Goal: Information Seeking & Learning: Learn about a topic

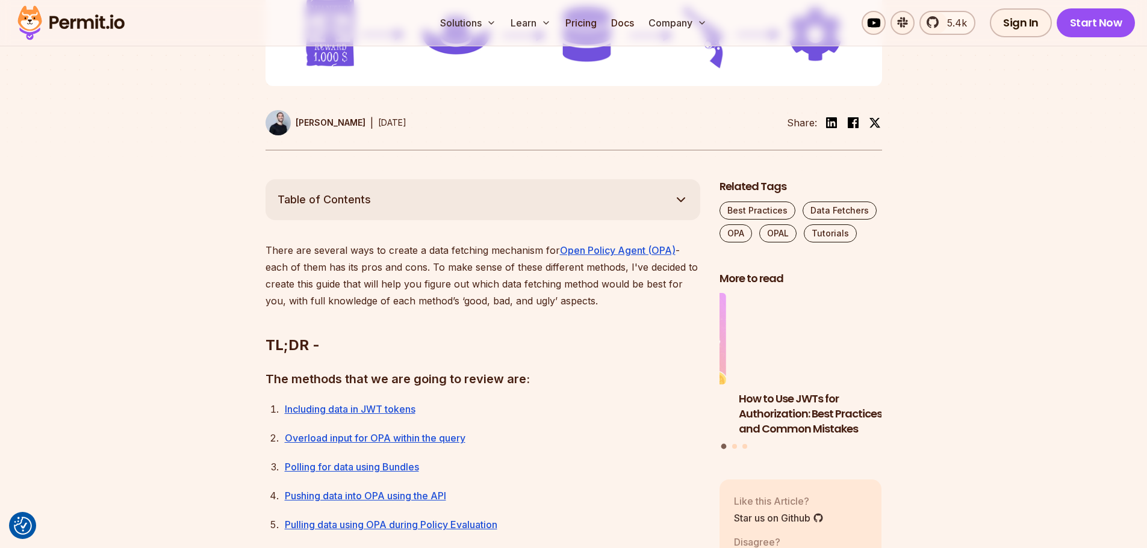
scroll to position [542, 0]
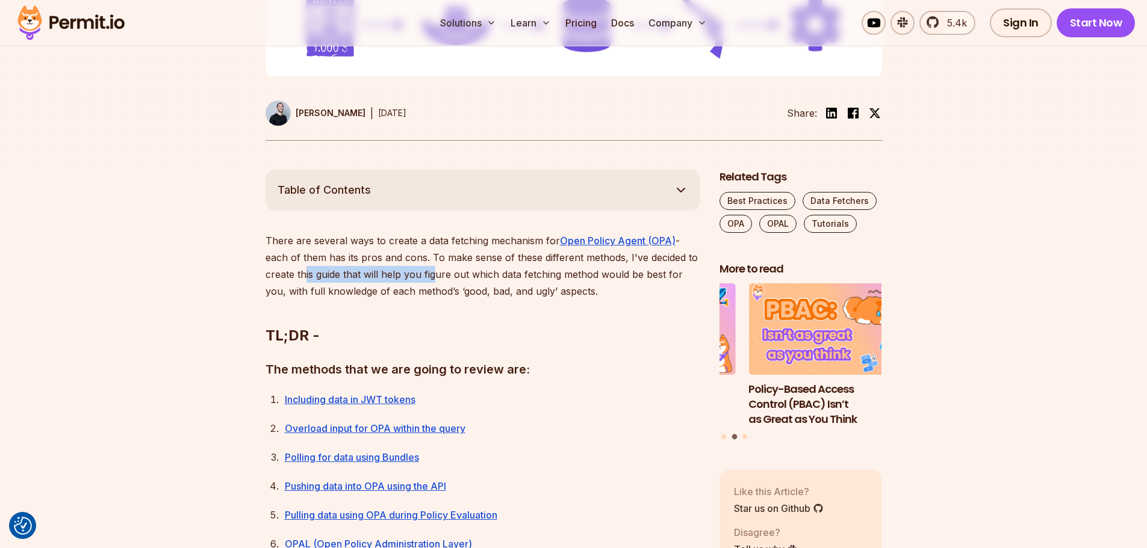
drag, startPoint x: 299, startPoint y: 273, endPoint x: 501, endPoint y: 278, distance: 202.3
click at [445, 278] on p "There are several ways to create a data fetching mechanism for Open Policy Agen…" at bounding box center [482, 265] width 435 height 67
click at [516, 276] on p "There are several ways to create a data fetching mechanism for Open Policy Agen…" at bounding box center [482, 265] width 435 height 67
drag, startPoint x: 466, startPoint y: 271, endPoint x: 537, endPoint y: 273, distance: 71.0
click at [537, 273] on p "There are several ways to create a data fetching mechanism for Open Policy Agen…" at bounding box center [482, 265] width 435 height 67
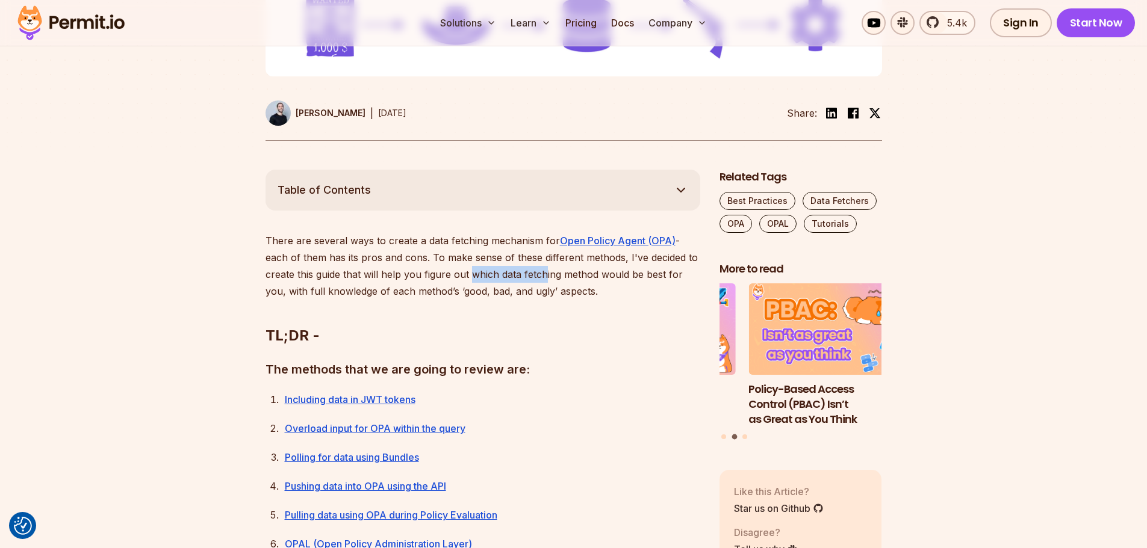
drag, startPoint x: 536, startPoint y: 277, endPoint x: 527, endPoint y: 286, distance: 12.8
click at [536, 278] on p "There are several ways to create a data fetching mechanism for Open Policy Agen…" at bounding box center [482, 265] width 435 height 67
click at [332, 313] on h2 "TL;DR -" at bounding box center [482, 311] width 435 height 67
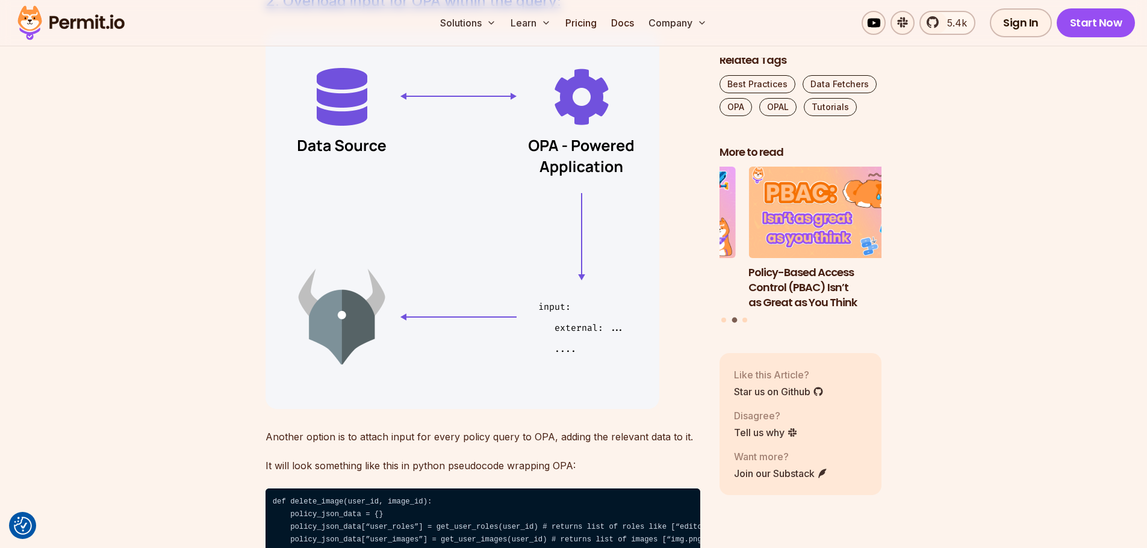
scroll to position [3611, 0]
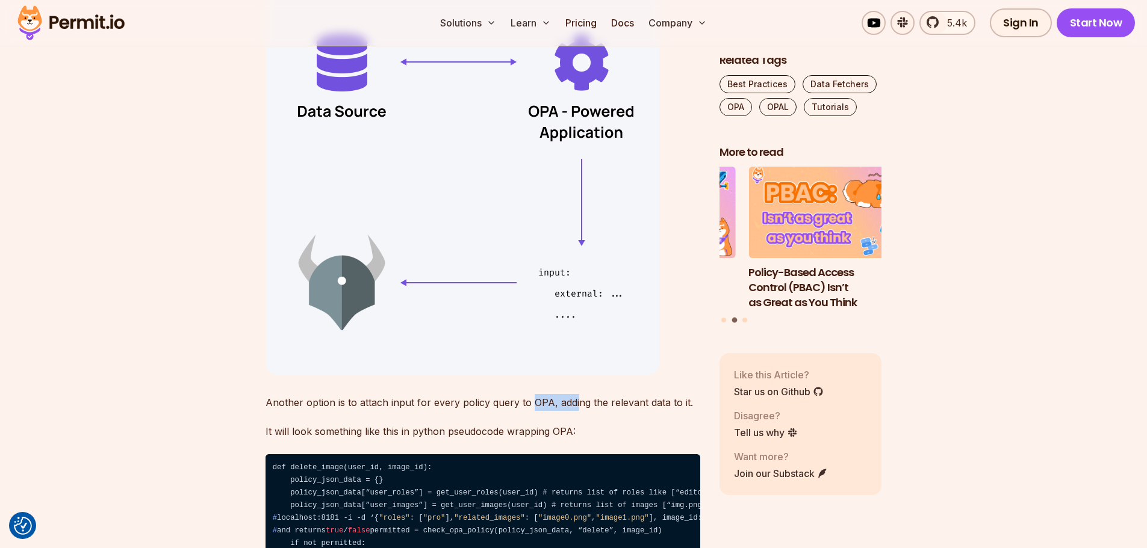
drag, startPoint x: 528, startPoint y: 404, endPoint x: 621, endPoint y: 398, distance: 92.9
click at [578, 394] on p "Another option is to attach input for every policy query to OPA, adding the rel…" at bounding box center [482, 402] width 435 height 17
click at [621, 398] on p "Another option is to attach input for every policy query to OPA, adding the rel…" at bounding box center [482, 402] width 435 height 17
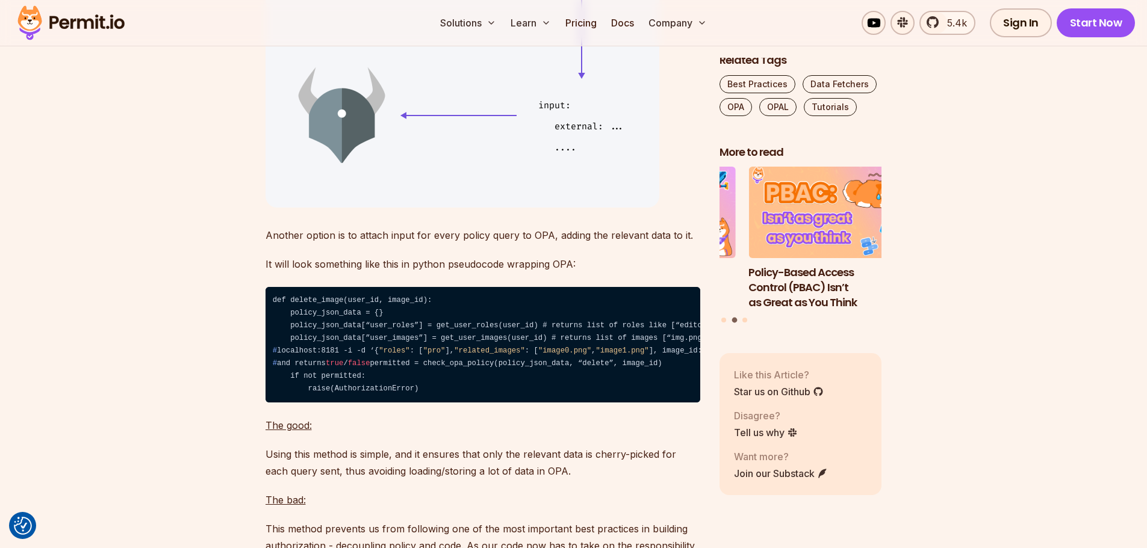
scroll to position [3792, 0]
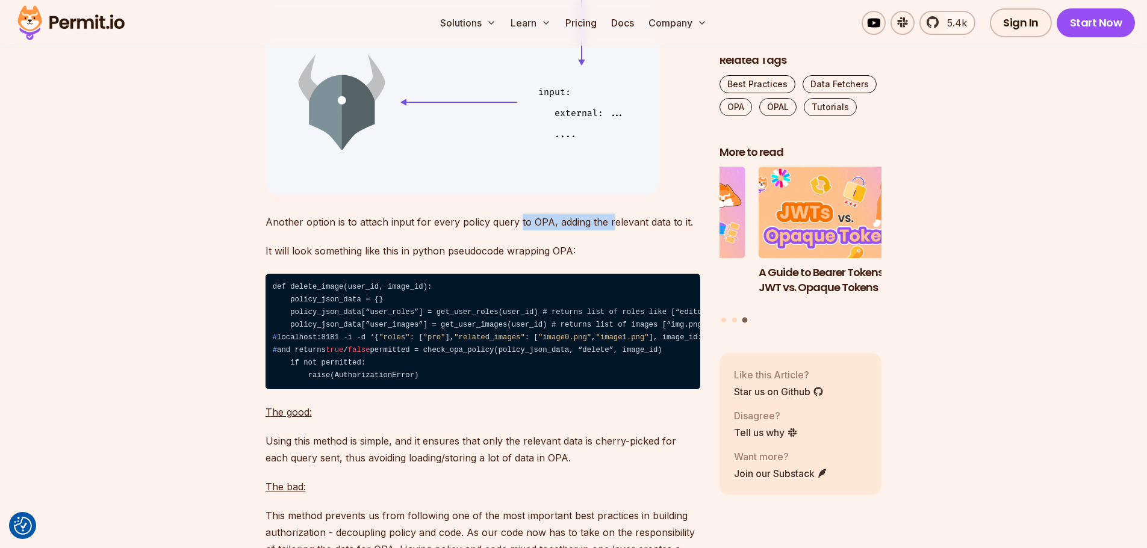
drag, startPoint x: 516, startPoint y: 223, endPoint x: 666, endPoint y: 223, distance: 149.3
click at [631, 223] on p "Another option is to attach input for every policy query to OPA, adding the rel…" at bounding box center [482, 222] width 435 height 17
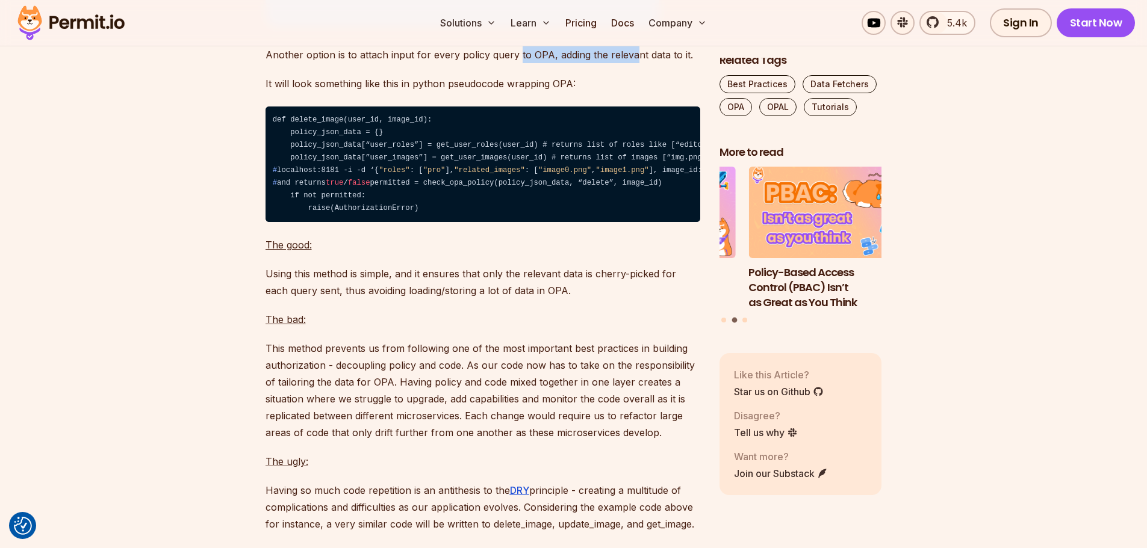
scroll to position [3972, 0]
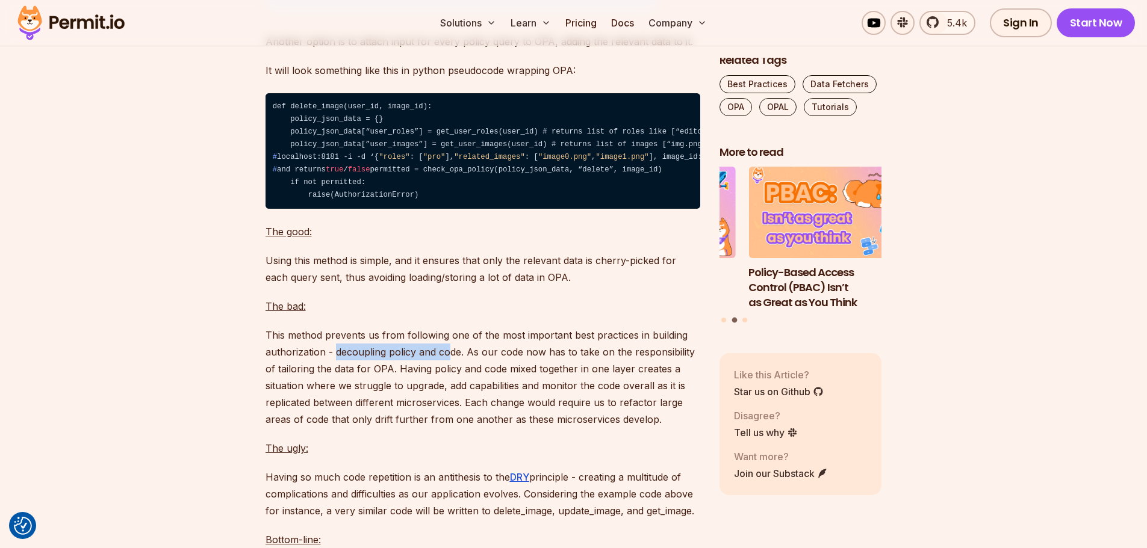
drag, startPoint x: 333, startPoint y: 395, endPoint x: 448, endPoint y: 397, distance: 115.0
click at [448, 397] on p "This method prevents us from following one of the most important best practices…" at bounding box center [482, 377] width 435 height 101
click at [480, 397] on p "This method prevents us from following one of the most important best practices…" at bounding box center [482, 377] width 435 height 101
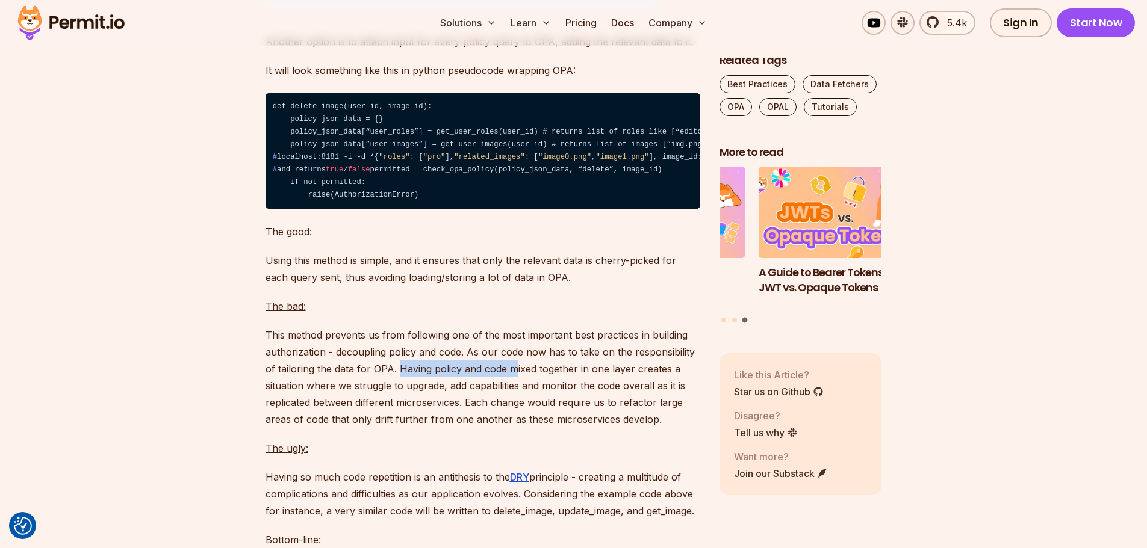
drag, startPoint x: 396, startPoint y: 417, endPoint x: 575, endPoint y: 415, distance: 178.8
click at [519, 414] on p "This method prevents us from following one of the most important best practices…" at bounding box center [482, 377] width 435 height 101
click at [575, 415] on p "This method prevents us from following one of the most important best practices…" at bounding box center [482, 377] width 435 height 101
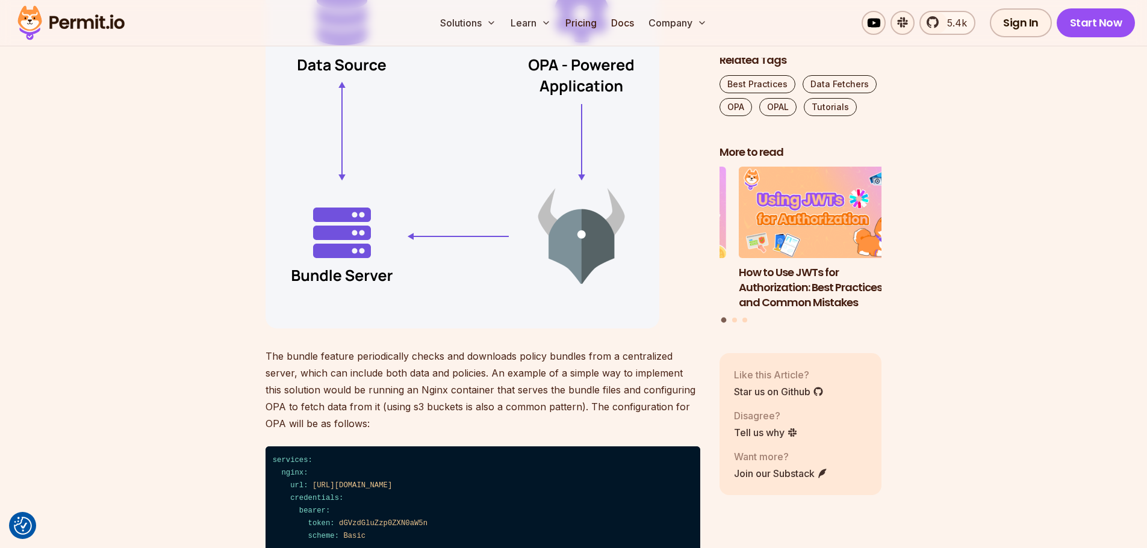
scroll to position [4694, 0]
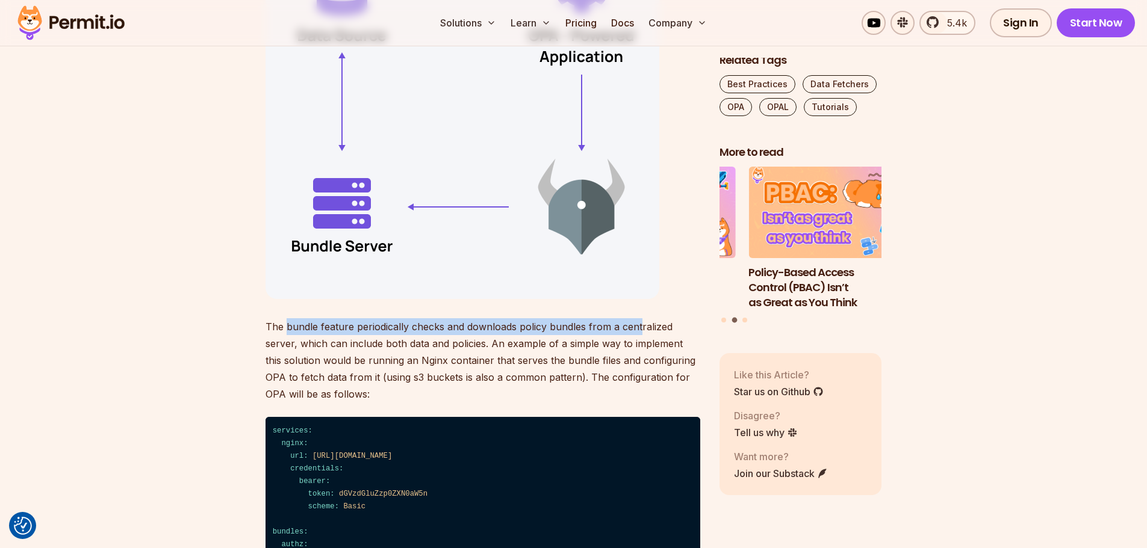
drag, startPoint x: 287, startPoint y: 373, endPoint x: 638, endPoint y: 378, distance: 350.9
click at [638, 378] on p "The bundle feature periodically checks and downloads policy bundles from a cent…" at bounding box center [482, 360] width 435 height 84
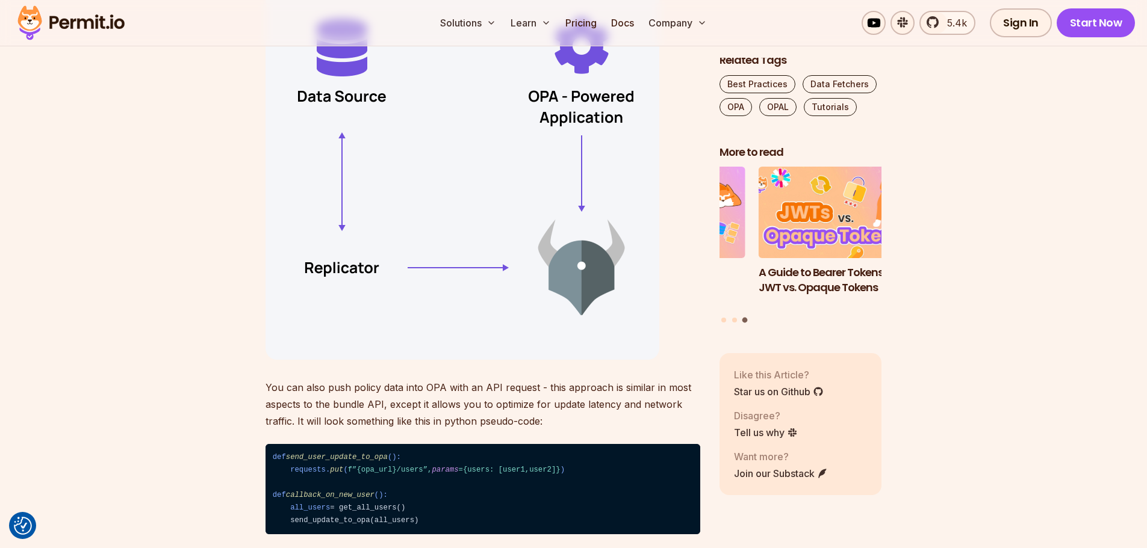
scroll to position [5778, 0]
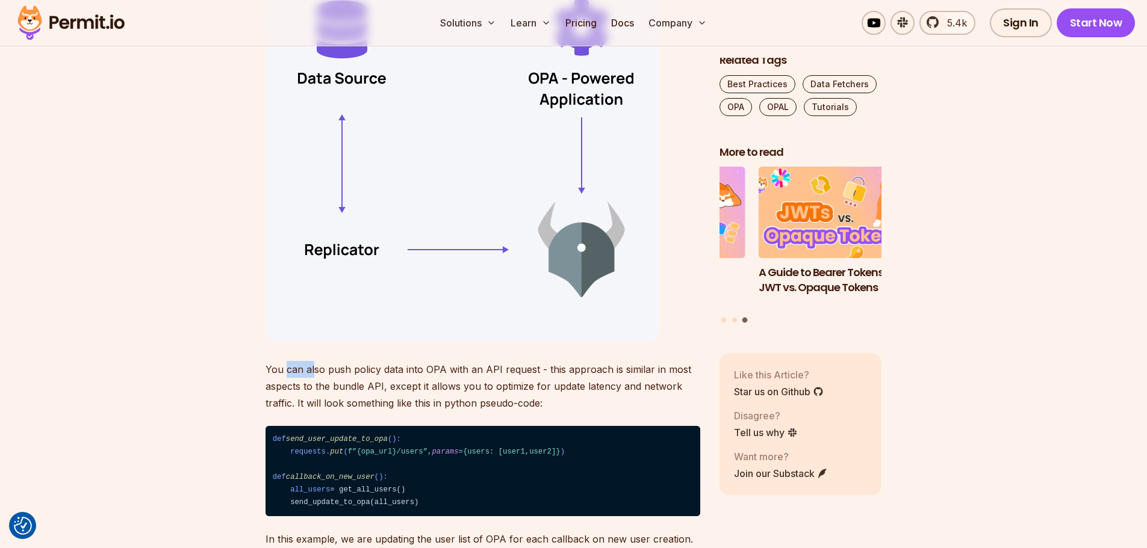
drag, startPoint x: 287, startPoint y: 416, endPoint x: 324, endPoint y: 422, distance: 37.8
click at [320, 412] on p "You can also push policy data into OPA with an API request - this approach is s…" at bounding box center [482, 386] width 435 height 51
click at [328, 412] on p "You can also push policy data into OPA with an API request - this approach is s…" at bounding box center [482, 386] width 435 height 51
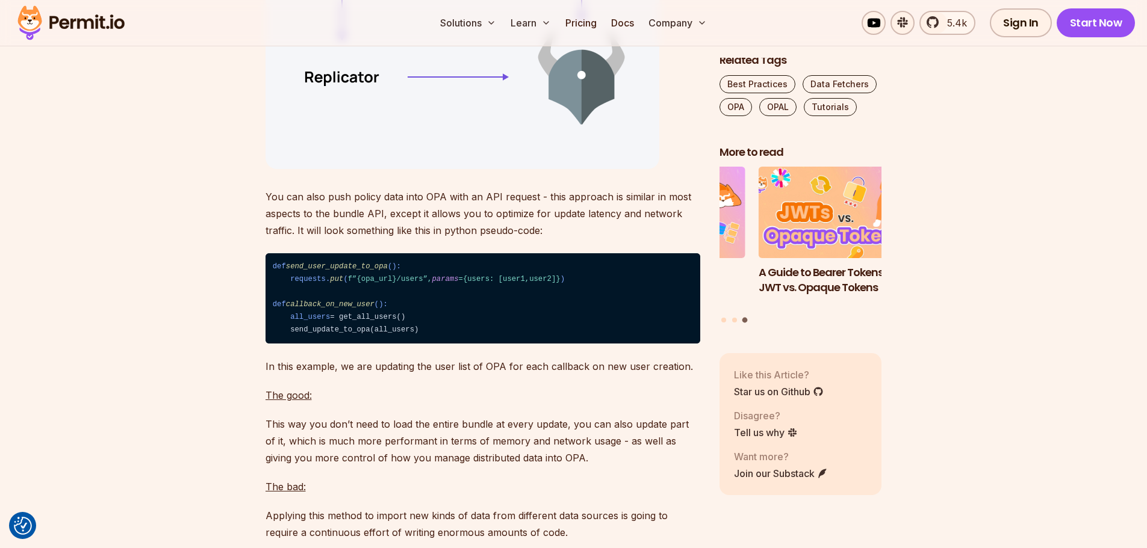
scroll to position [5958, 0]
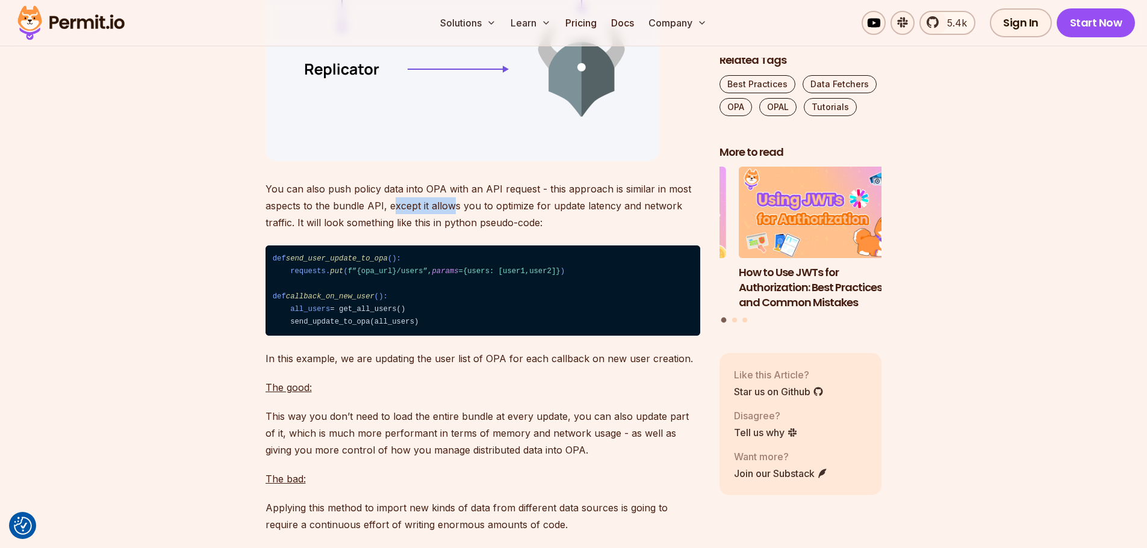
drag, startPoint x: 391, startPoint y: 252, endPoint x: 476, endPoint y: 255, distance: 85.5
click at [453, 231] on p "You can also push policy data into OPA with an API request - this approach is s…" at bounding box center [482, 206] width 435 height 51
drag, startPoint x: 530, startPoint y: 258, endPoint x: 536, endPoint y: 266, distance: 10.4
click at [530, 231] on p "You can also push policy data into OPA with an API request - this approach is s…" at bounding box center [482, 206] width 435 height 51
drag, startPoint x: 299, startPoint y: 267, endPoint x: 395, endPoint y: 267, distance: 96.3
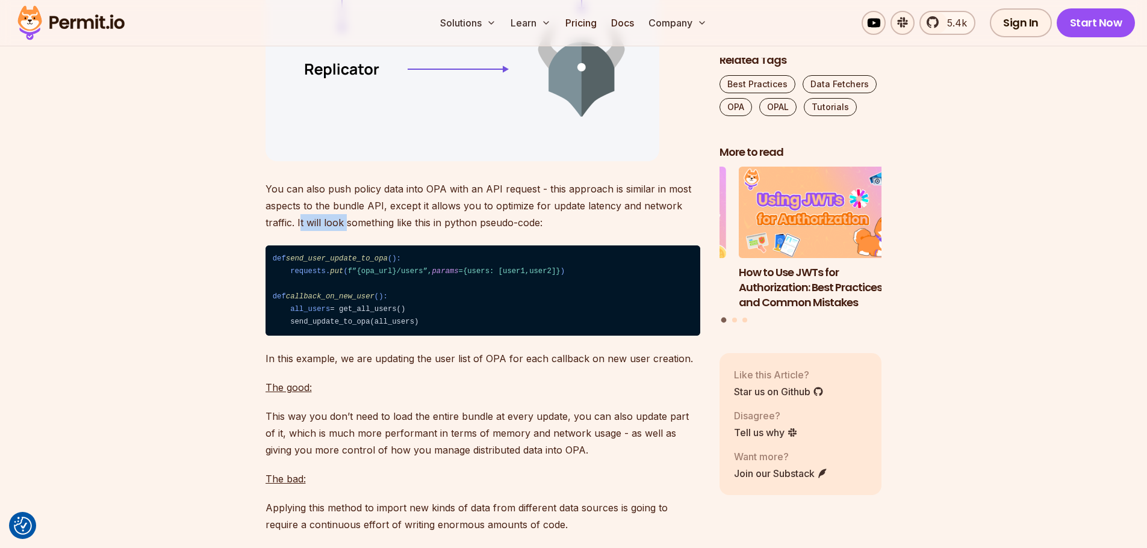
click at [377, 231] on p "You can also push policy data into OPA with an API request - this approach is s…" at bounding box center [482, 206] width 435 height 51
click at [415, 231] on p "You can also push policy data into OPA with an API request - this approach is s…" at bounding box center [482, 206] width 435 height 51
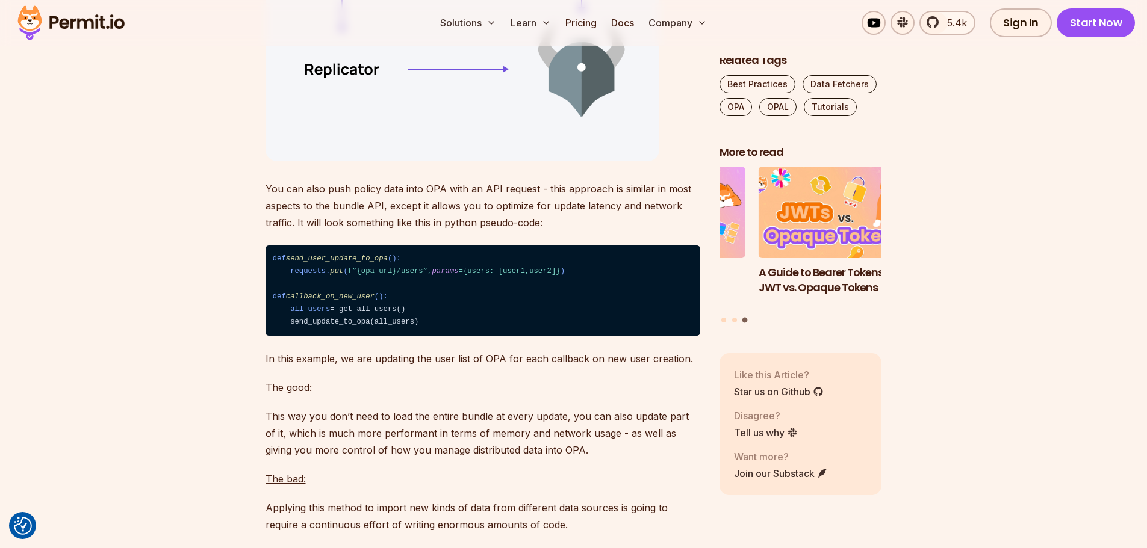
scroll to position [6139, 0]
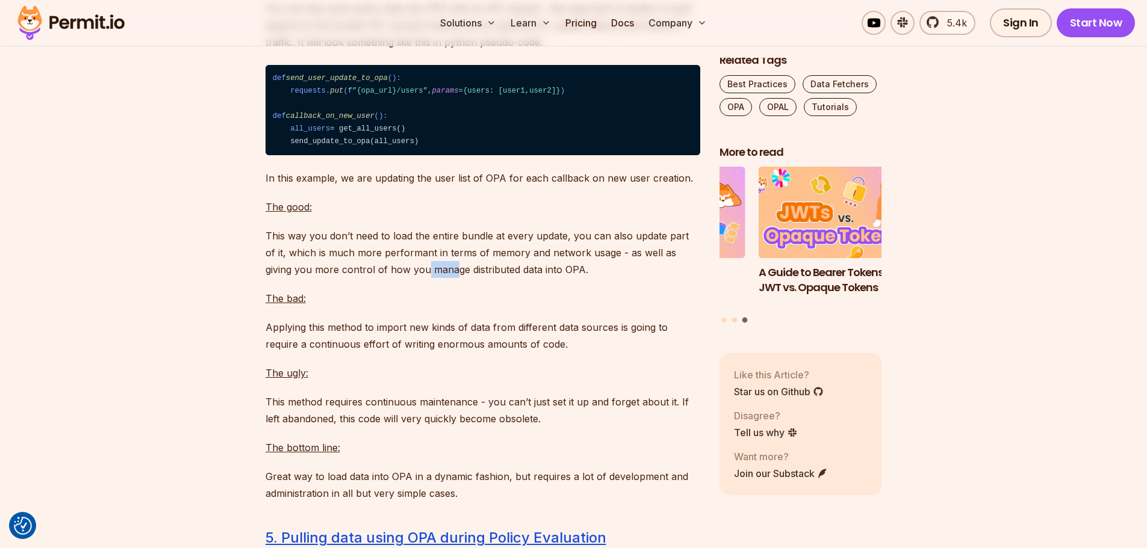
drag, startPoint x: 395, startPoint y: 316, endPoint x: 463, endPoint y: 322, distance: 67.7
click at [448, 278] on p "This way you don’t need to load the entire bundle at every update, you can also…" at bounding box center [482, 253] width 435 height 51
click at [463, 278] on p "This way you don’t need to load the entire bundle at every update, you can also…" at bounding box center [482, 253] width 435 height 51
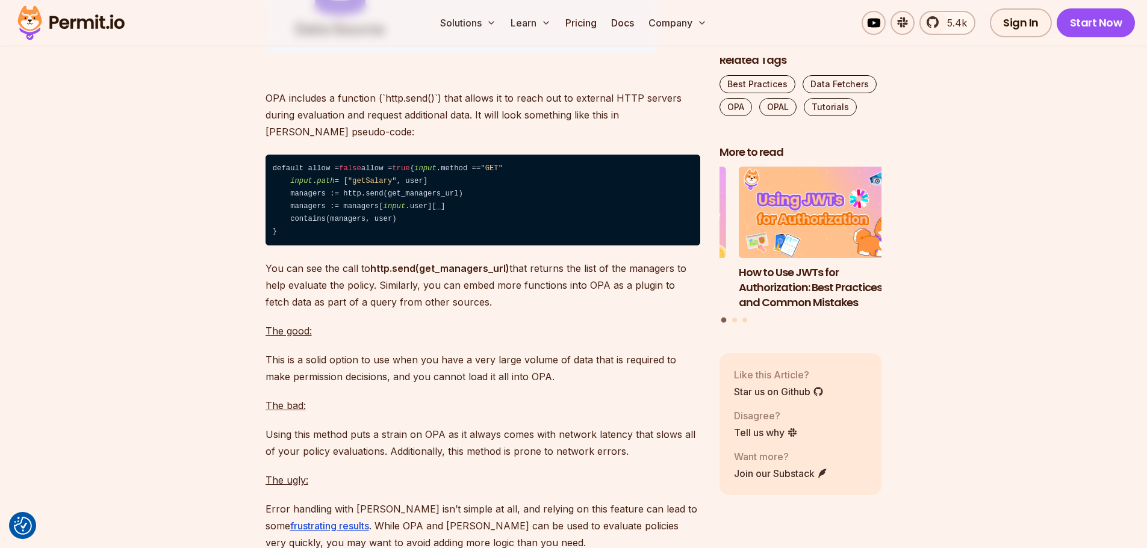
scroll to position [7042, 0]
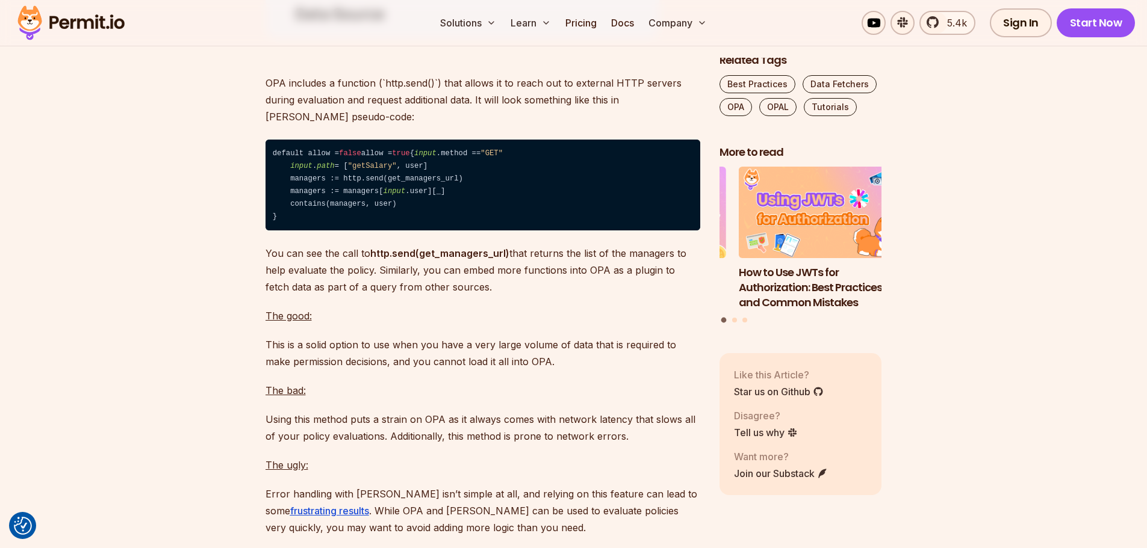
click at [427, 296] on p "You can see the call to http.send(get_managers_url) that returns the list of th…" at bounding box center [482, 270] width 435 height 51
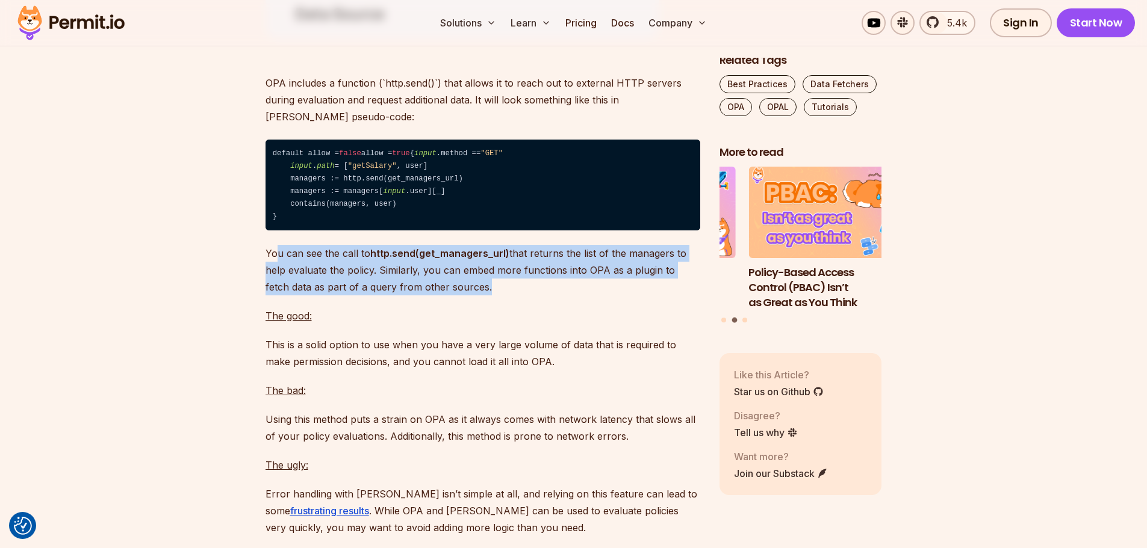
drag, startPoint x: 491, startPoint y: 366, endPoint x: 279, endPoint y: 341, distance: 214.0
click at [274, 296] on p "You can see the call to http.send(get_managers_url) that returns the list of th…" at bounding box center [482, 270] width 435 height 51
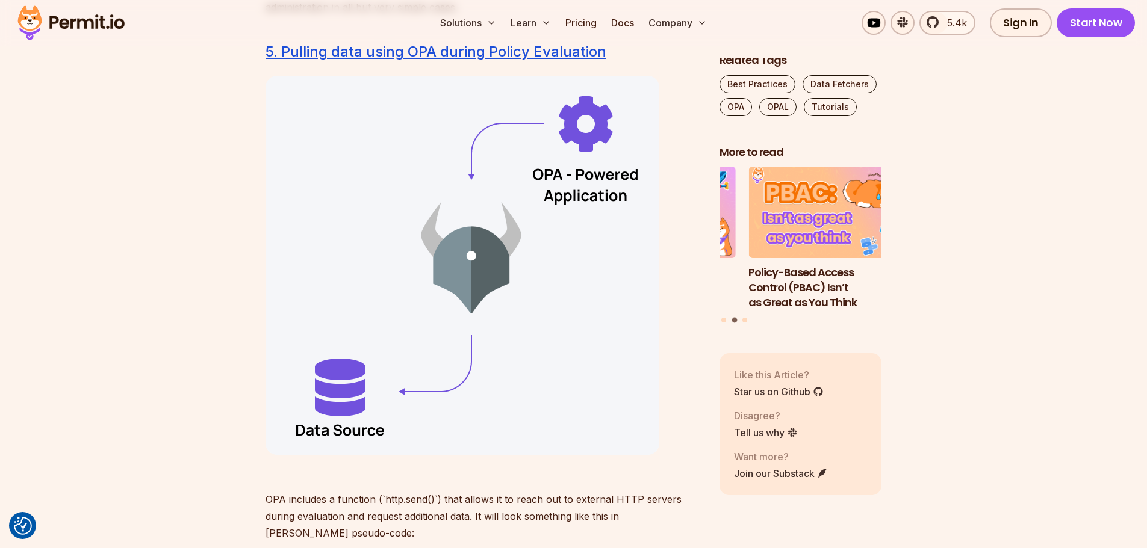
scroll to position [6500, 0]
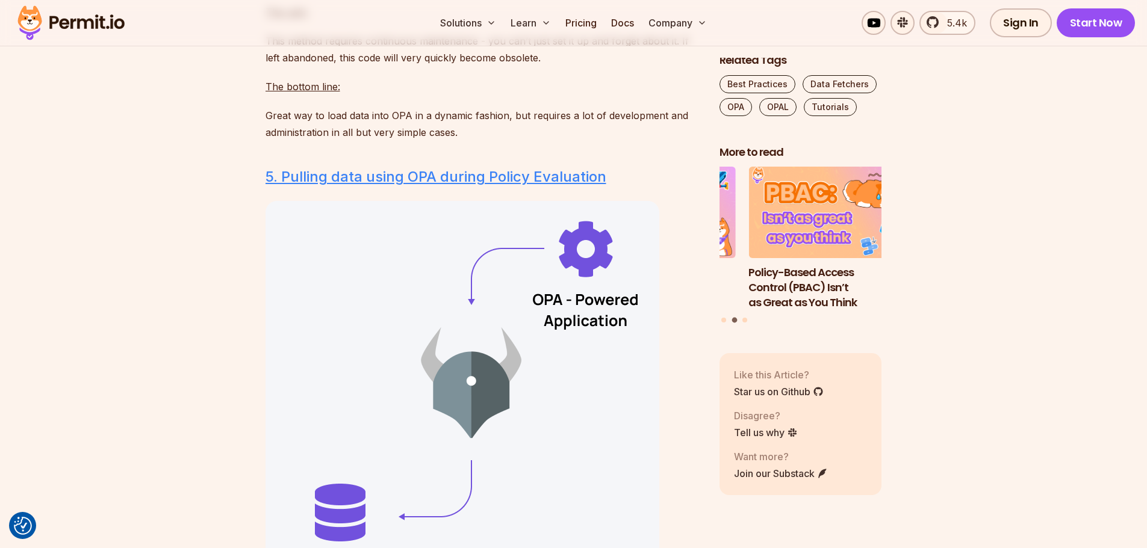
click at [394, 185] on link "5. Pulling data using OPA during Policy Evaluation" at bounding box center [435, 176] width 341 height 17
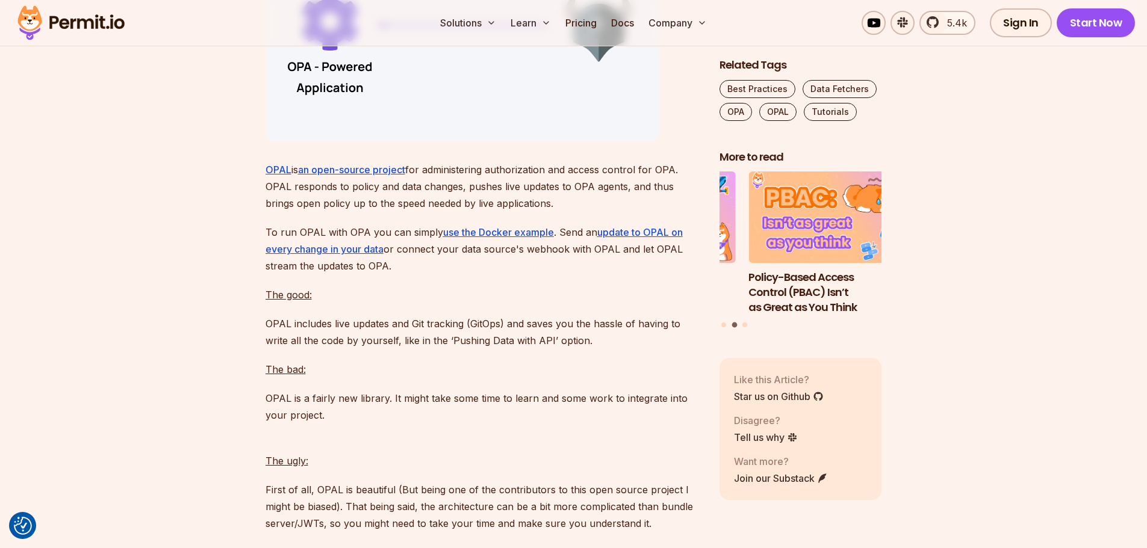
scroll to position [7979, 0]
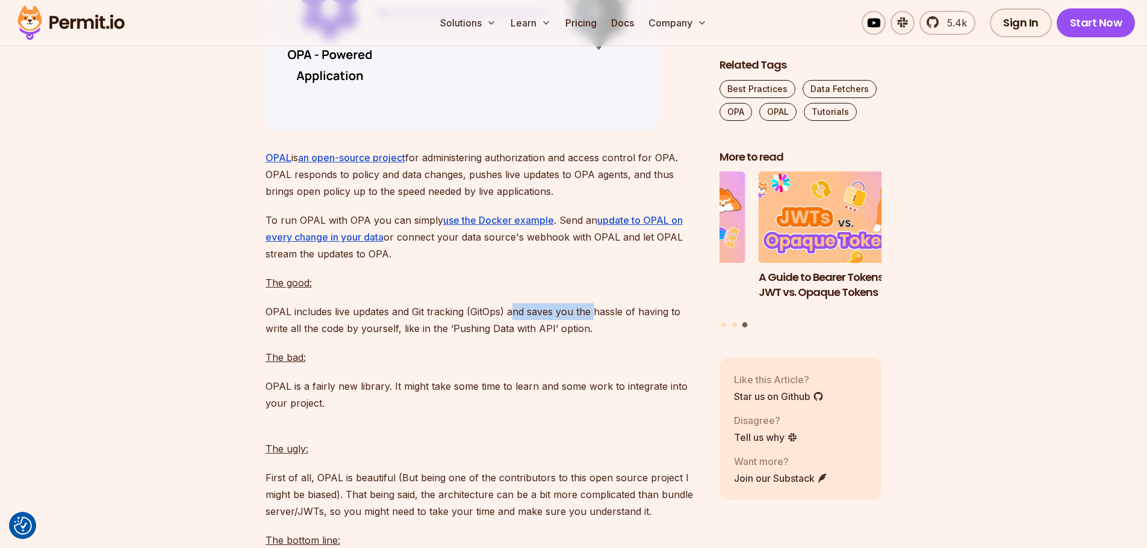
drag, startPoint x: 510, startPoint y: 397, endPoint x: 622, endPoint y: 399, distance: 111.4
click at [594, 337] on p "OPAL includes live updates and Git tracking (GitOps) and saves you the hassle o…" at bounding box center [482, 320] width 435 height 34
click at [622, 337] on p "OPAL includes live updates and Git tracking (GitOps) and saves you the hassle o…" at bounding box center [482, 320] width 435 height 34
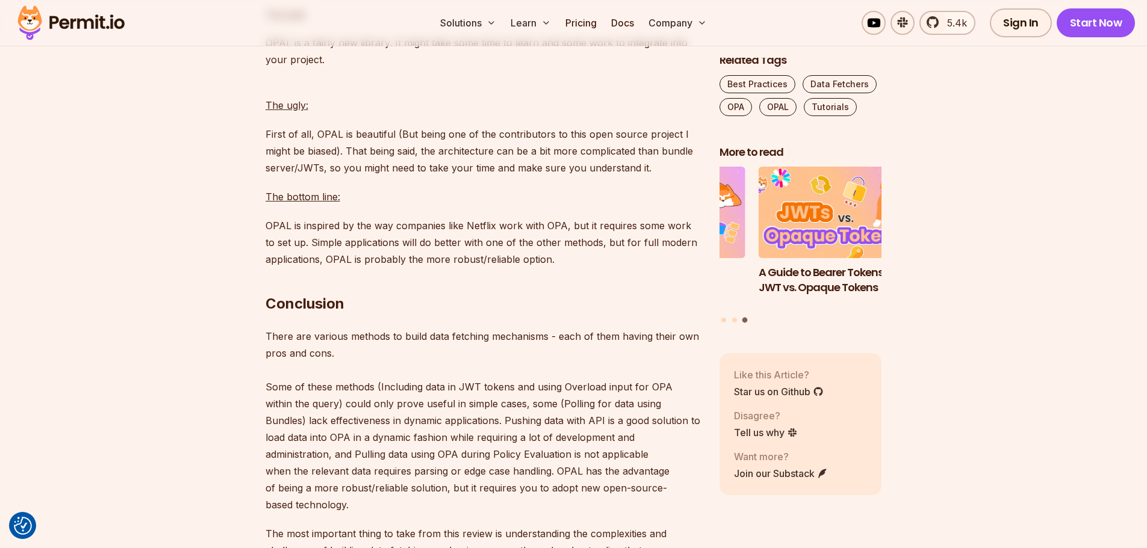
scroll to position [8340, 0]
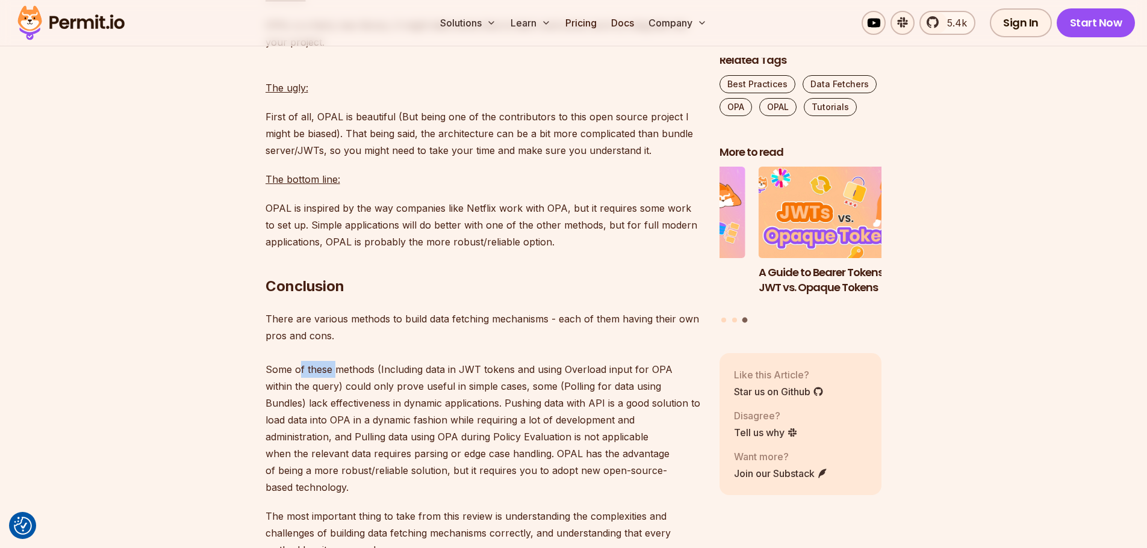
drag, startPoint x: 299, startPoint y: 455, endPoint x: 376, endPoint y: 455, distance: 76.4
click at [356, 455] on p "There are various methods to build data fetching mechanisms - each of them havi…" at bounding box center [482, 403] width 435 height 185
click at [387, 455] on p "There are various methods to build data fetching mechanisms - each of them havi…" at bounding box center [482, 403] width 435 height 185
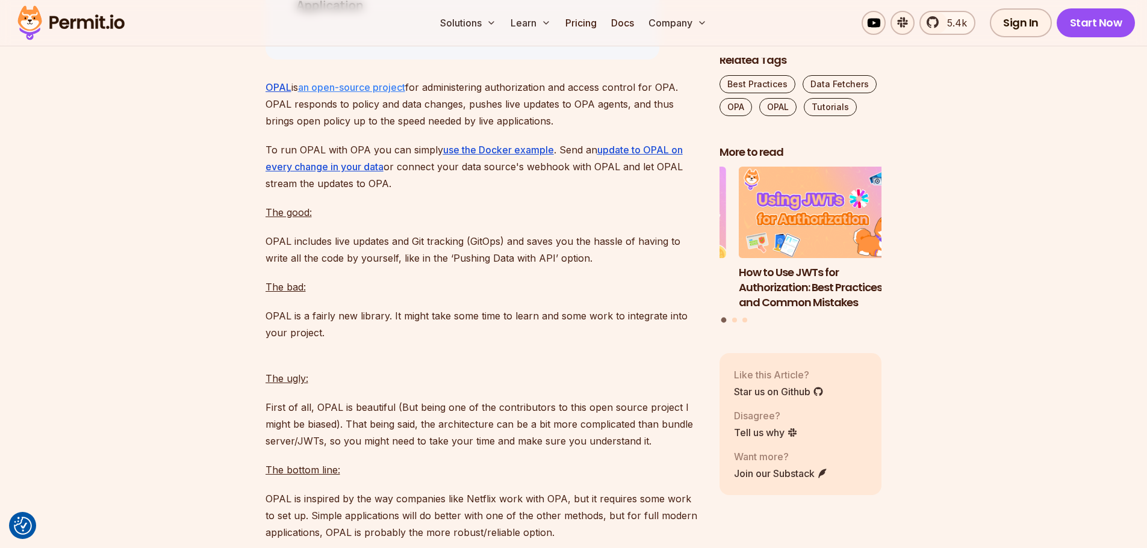
scroll to position [7979, 0]
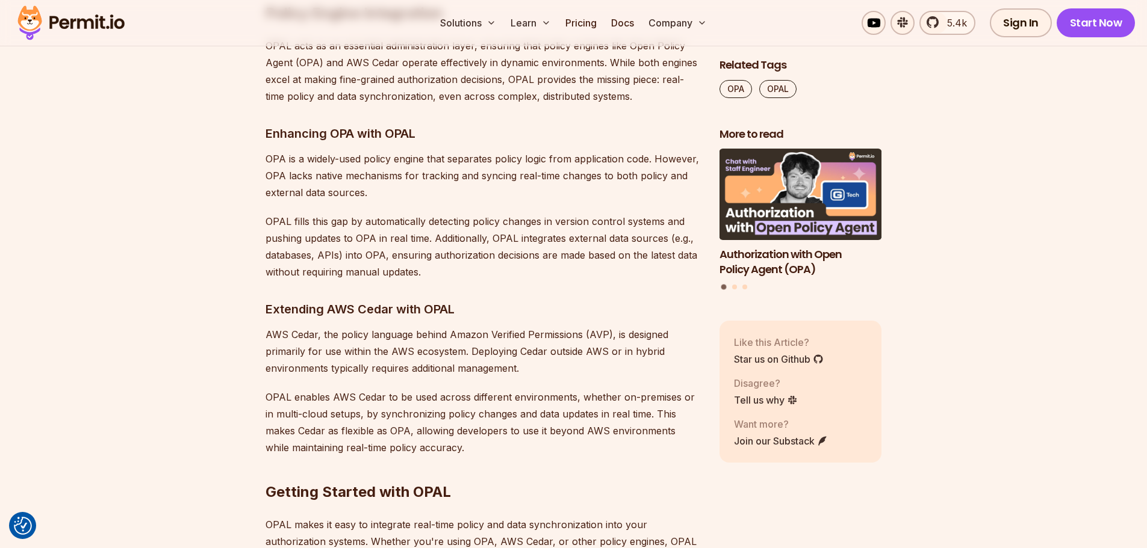
scroll to position [5056, 0]
